Goal: Task Accomplishment & Management: Use online tool/utility

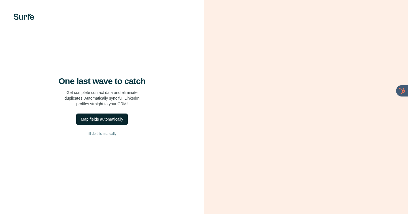
click at [109, 122] on div "Map fields automatically" at bounding box center [102, 119] width 42 height 6
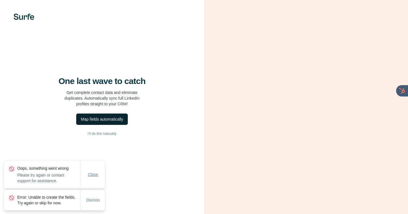
click at [96, 171] on span "Close" at bounding box center [93, 174] width 10 height 6
click at [96, 175] on button "Close" at bounding box center [93, 180] width 18 height 10
click at [96, 201] on button "Dismiss" at bounding box center [93, 200] width 22 height 10
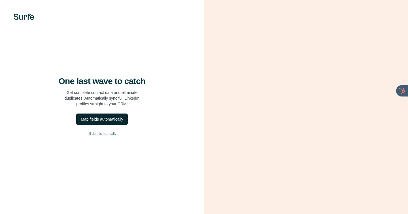
click at [105, 136] on span "I’ll do this manually" at bounding box center [102, 133] width 29 height 5
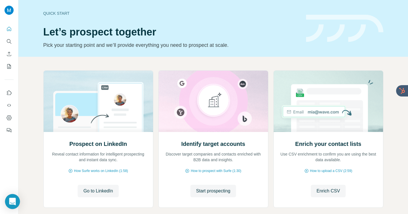
click at [10, 202] on icon "Open Intercom Messenger" at bounding box center [12, 200] width 7 height 7
click at [316, 32] on img at bounding box center [344, 28] width 77 height 27
click at [9, 129] on icon "Feedback" at bounding box center [9, 130] width 6 height 6
click at [7, 128] on icon "Feedback" at bounding box center [9, 130] width 6 height 6
click at [7, 117] on icon "Dashboard" at bounding box center [9, 118] width 6 height 6
